Goal: Communication & Community: Answer question/provide support

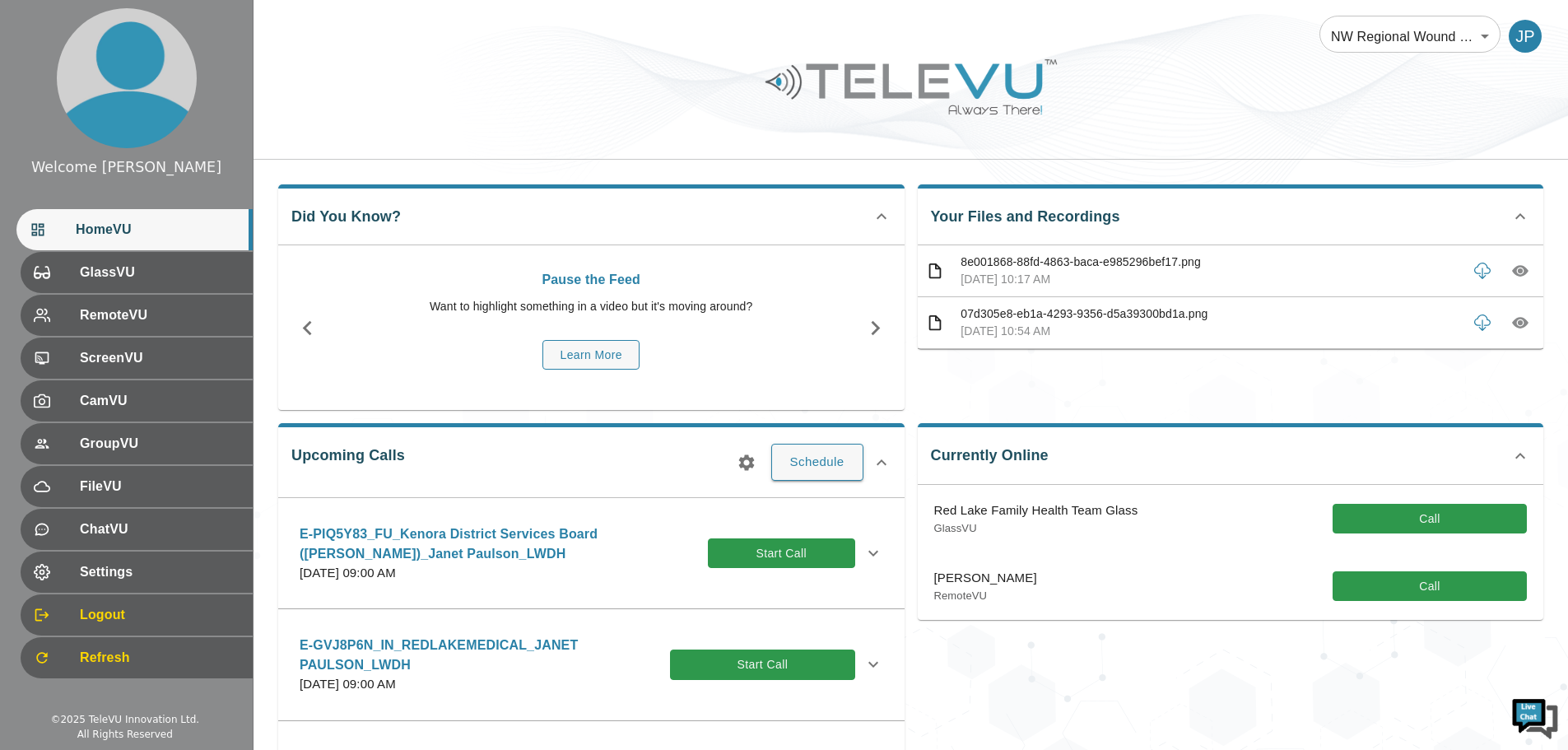
click at [1492, 672] on div "Currently Online Red Lake Family Health Team Glass GlassVU Call [PERSON_NAME] R…" at bounding box center [1224, 625] width 639 height 429
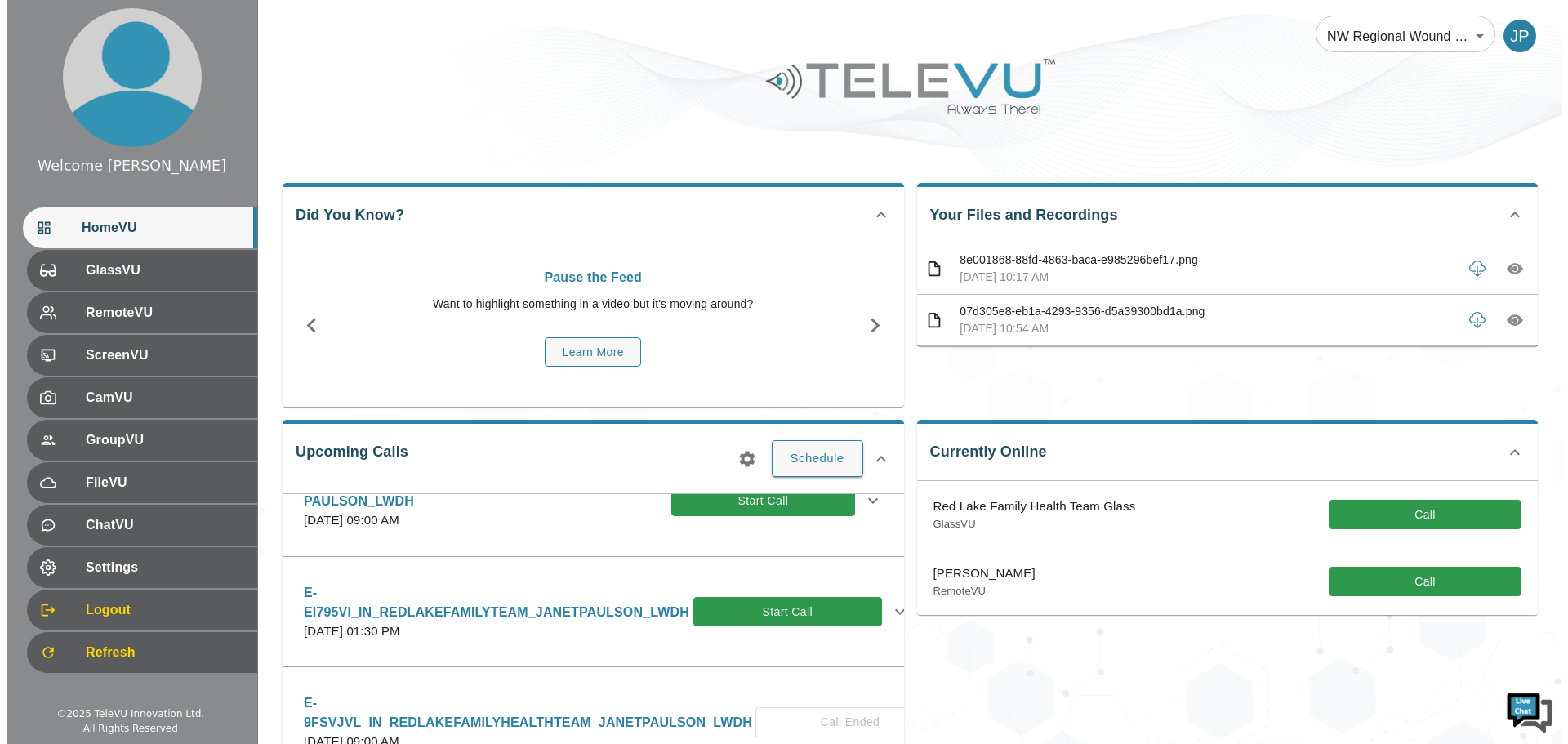
scroll to position [164, 0]
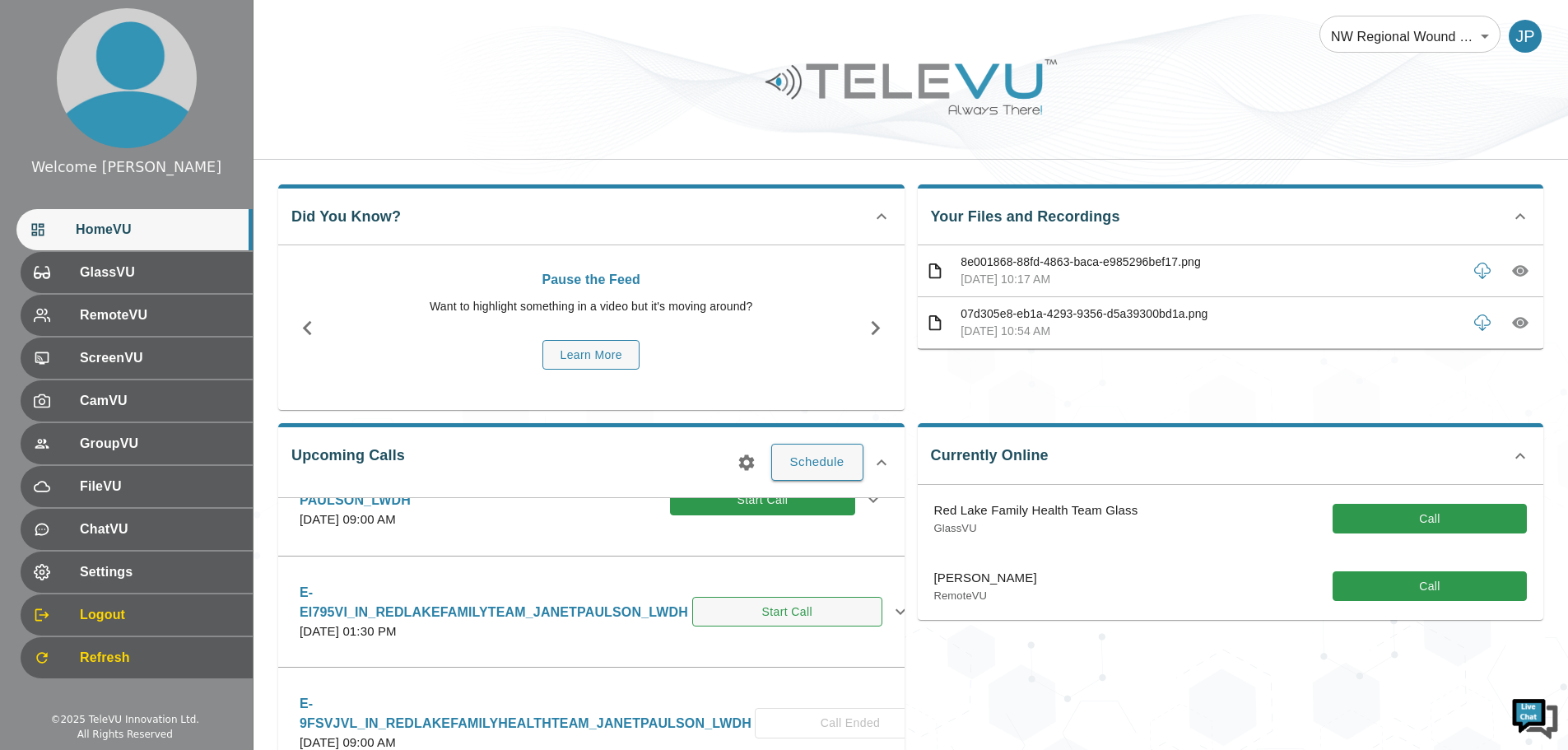
click at [762, 620] on button "Start Call" at bounding box center [787, 612] width 190 height 31
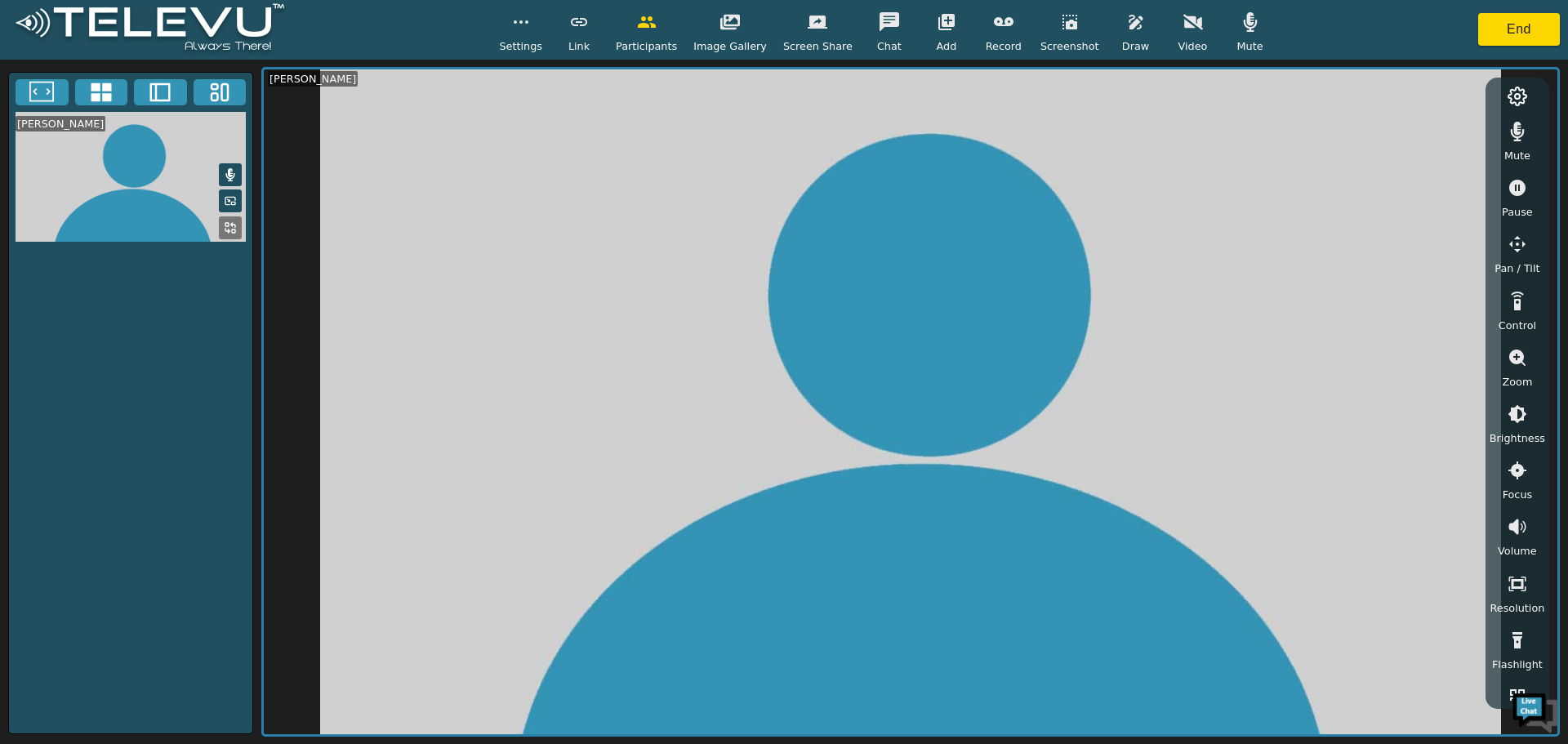
click at [1183, 25] on icon "button" at bounding box center [1193, 21] width 20 height 15
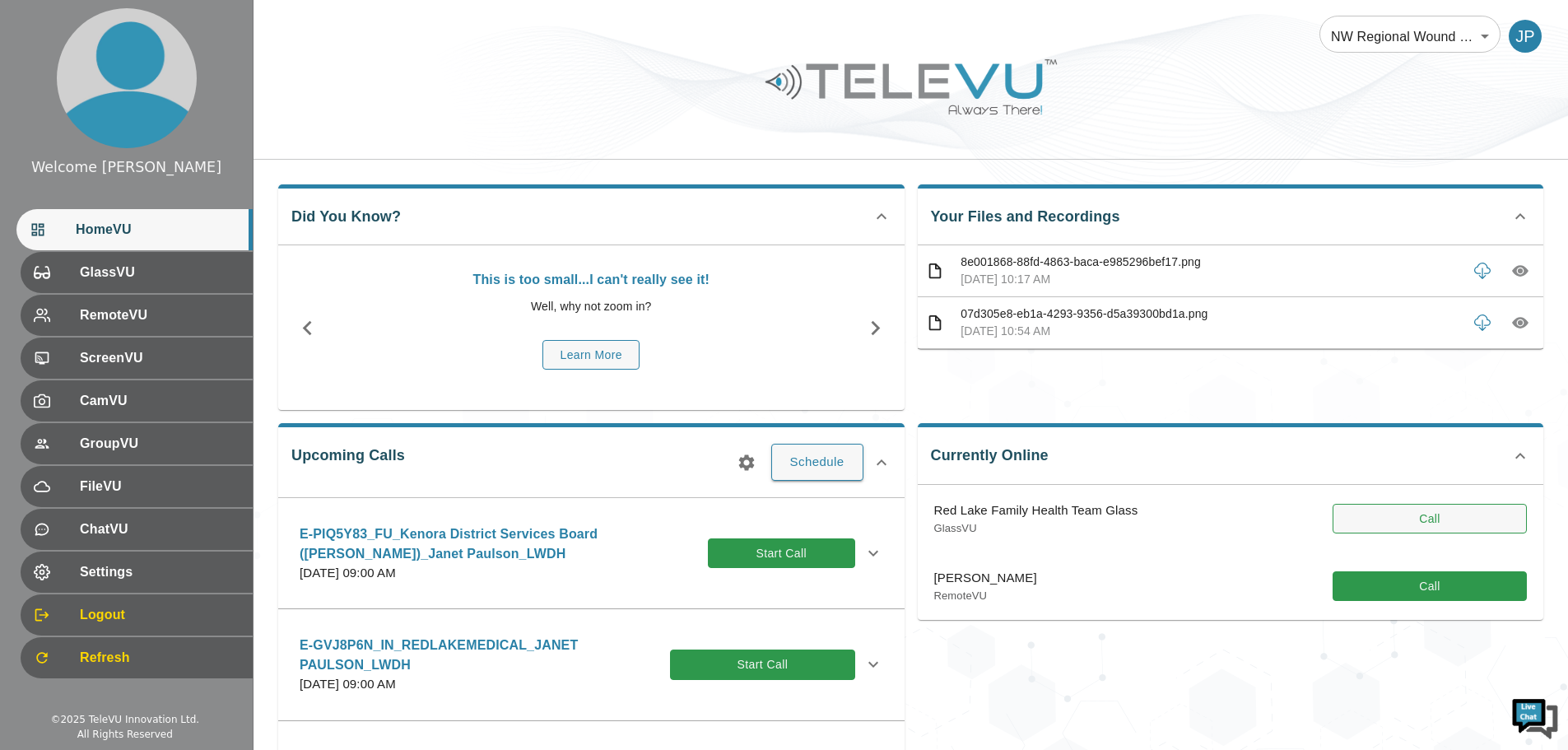
click at [1391, 518] on button "Call" at bounding box center [1429, 519] width 194 height 31
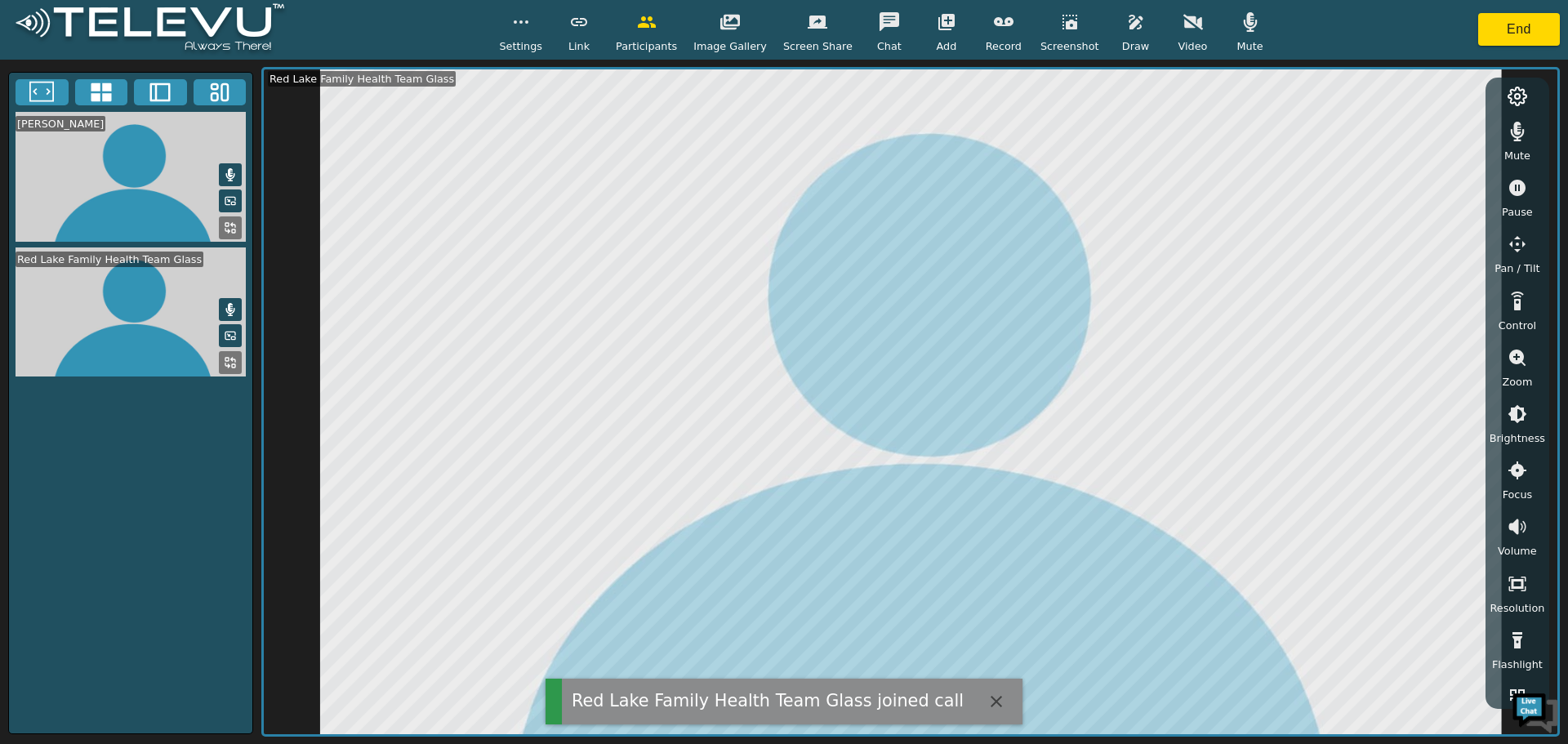
click at [1183, 28] on icon "button" at bounding box center [1193, 22] width 20 height 20
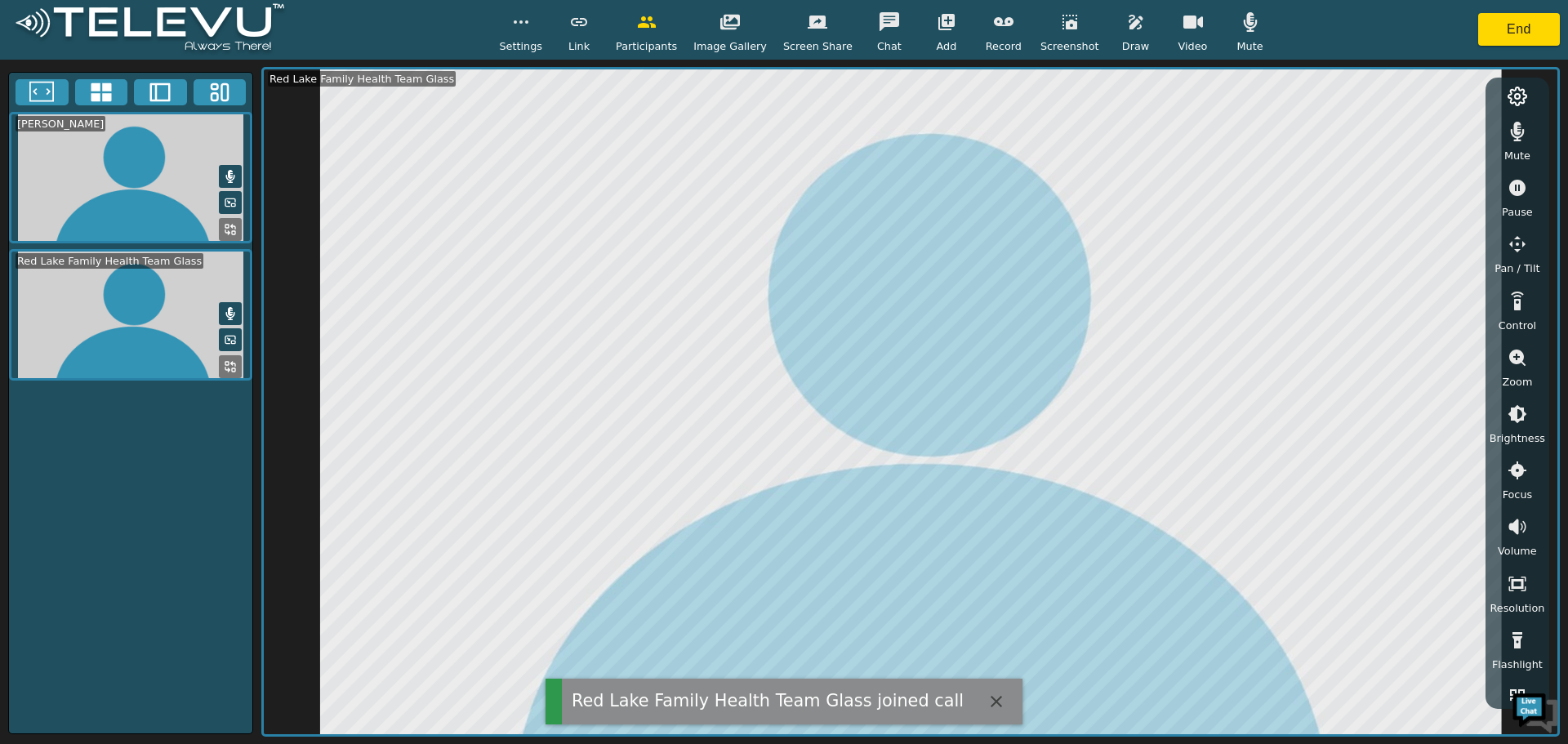
click at [987, 694] on icon "button" at bounding box center [996, 701] width 20 height 20
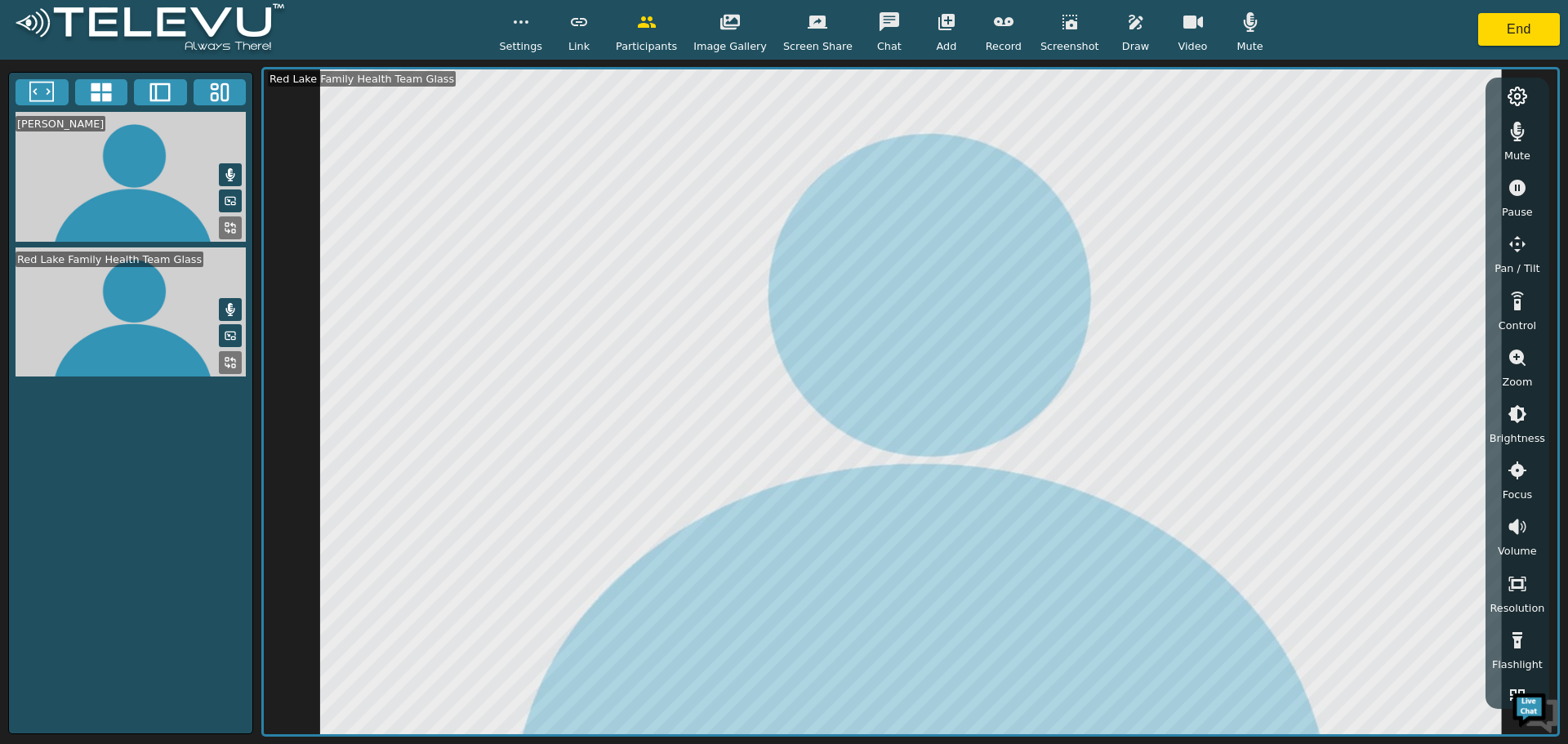
click at [1060, 31] on icon "button" at bounding box center [1070, 22] width 20 height 20
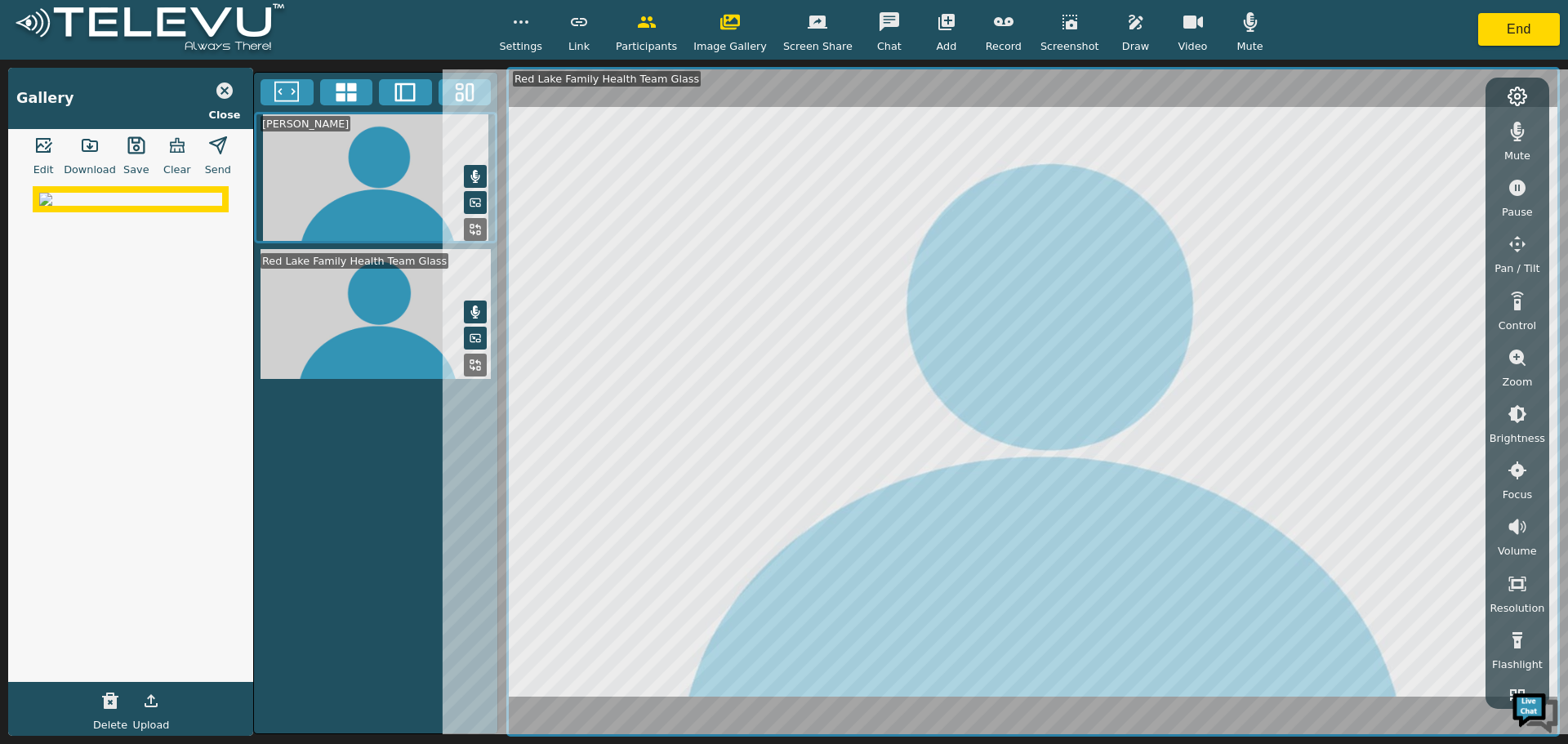
click at [136, 156] on button "button" at bounding box center [137, 145] width 41 height 33
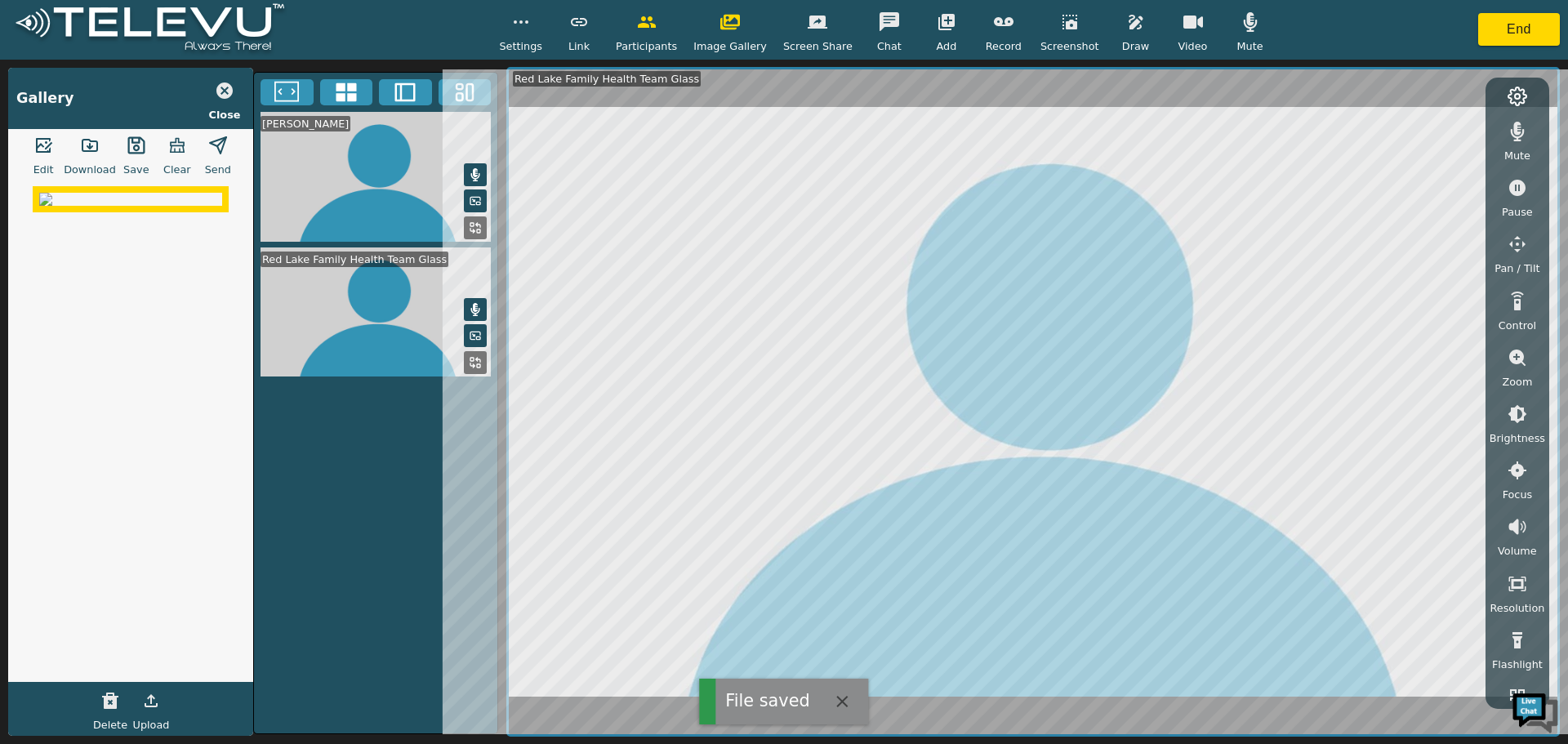
click at [80, 150] on button "button" at bounding box center [90, 145] width 41 height 33
click at [1512, 348] on icon "button" at bounding box center [1517, 358] width 20 height 20
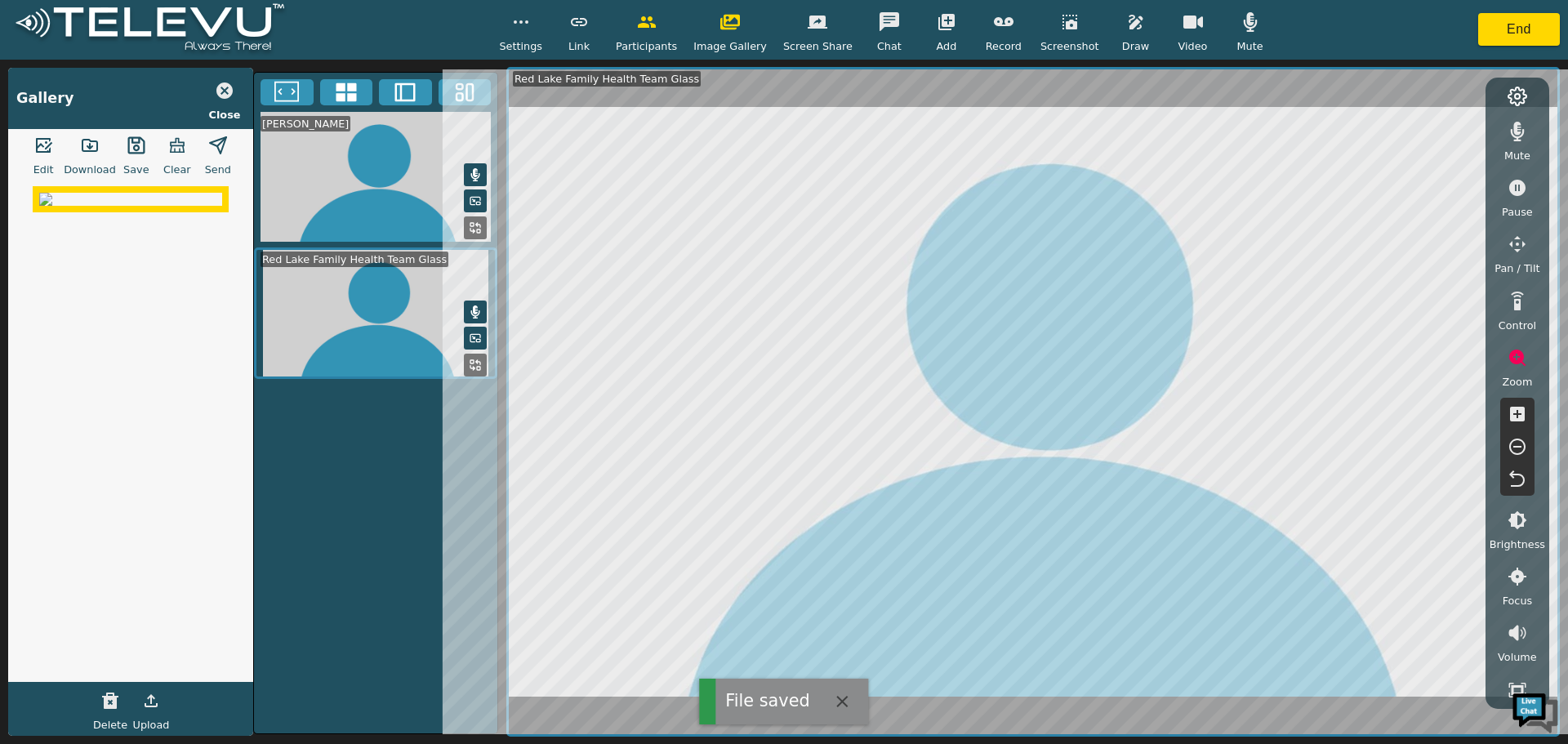
click at [1522, 404] on icon "button" at bounding box center [1517, 414] width 20 height 20
click at [1063, 29] on icon "button" at bounding box center [1070, 21] width 14 height 14
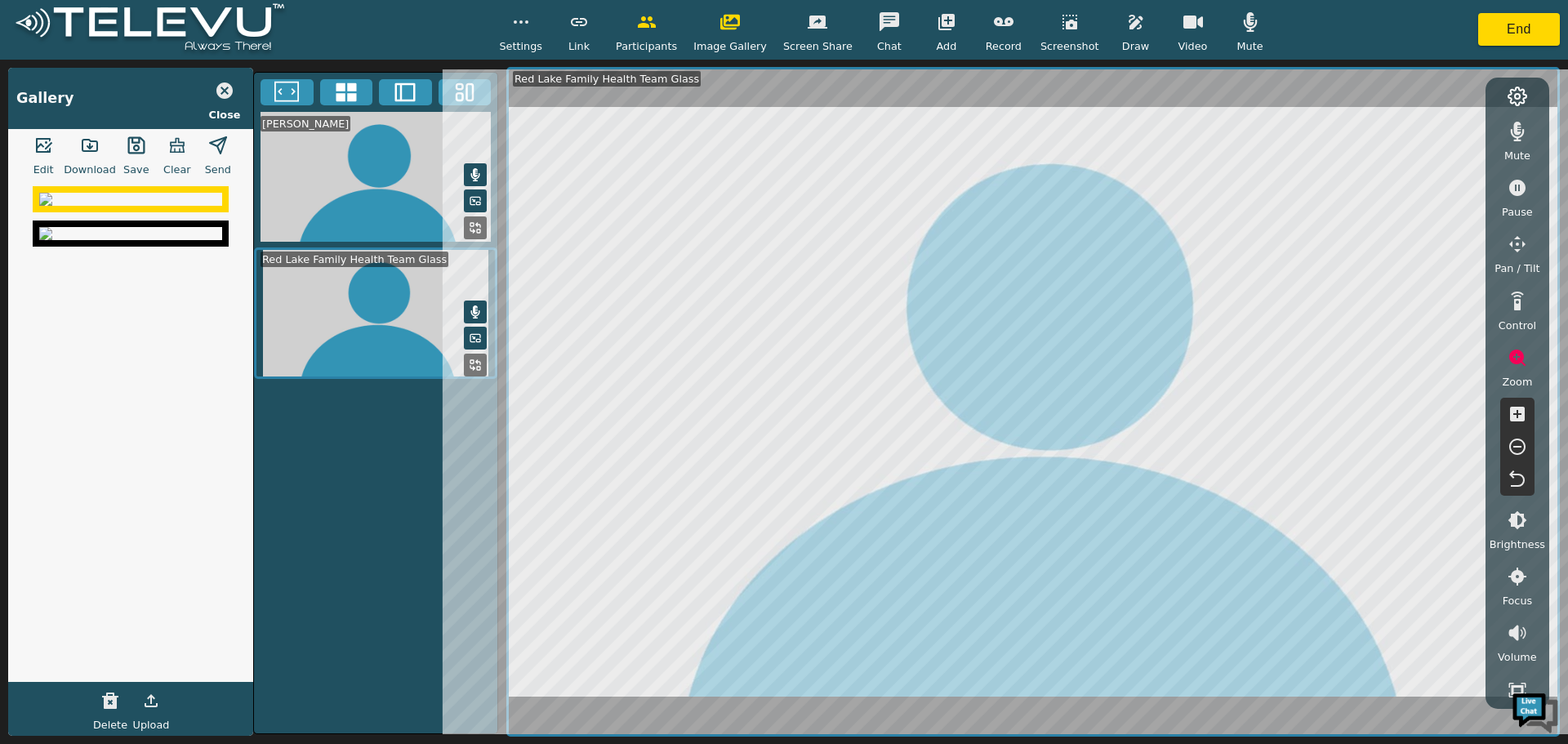
click at [82, 206] on img at bounding box center [131, 199] width 183 height 13
click at [92, 142] on icon "button" at bounding box center [89, 146] width 20 height 20
click at [1243, 26] on icon "button" at bounding box center [1250, 22] width 14 height 20
click at [1241, 29] on icon "button" at bounding box center [1250, 22] width 20 height 20
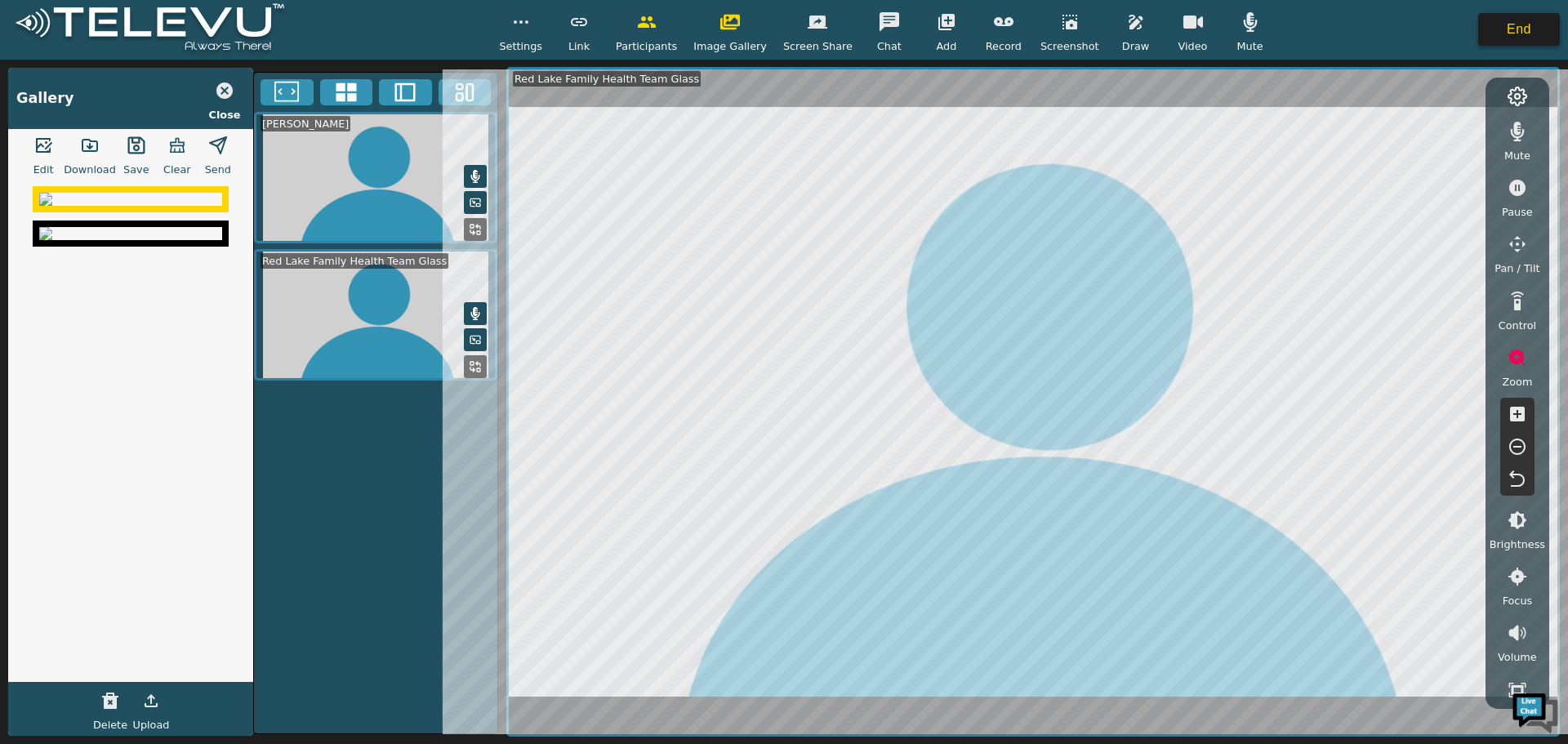
click at [1494, 35] on button "End" at bounding box center [1519, 30] width 81 height 33
